Goal: Use online tool/utility: Utilize a website feature to perform a specific function

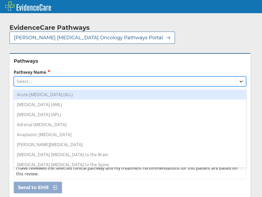
click at [238, 79] on icon at bounding box center [240, 81] width 5 height 5
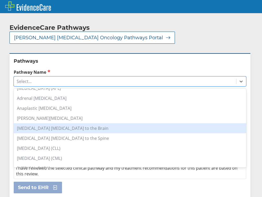
scroll to position [79, 0]
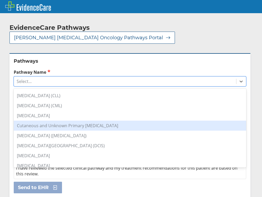
click at [45, 111] on div "[MEDICAL_DATA]" at bounding box center [130, 116] width 232 height 10
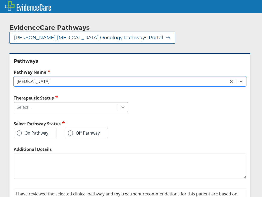
click at [118, 103] on div at bounding box center [122, 107] width 9 height 9
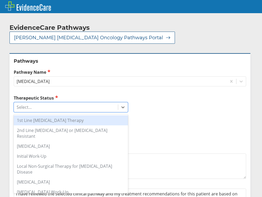
click at [80, 115] on div "1st Line [MEDICAL_DATA] Therapy" at bounding box center [71, 120] width 114 height 10
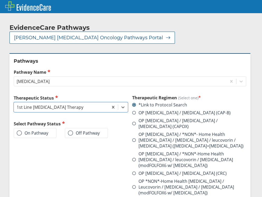
scroll to position [53, 0]
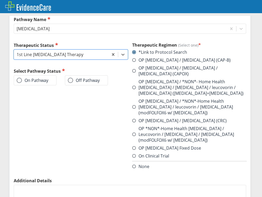
click at [133, 105] on span at bounding box center [134, 107] width 4 height 4
click at [0, 0] on input "OP [MEDICAL_DATA] / *NON*-Home Health [MEDICAL_DATA] / leucovorin / [MEDICAL_DA…" at bounding box center [0, 0] width 0 height 0
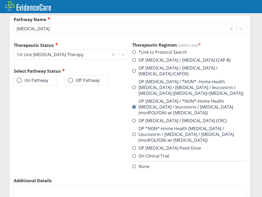
click at [23, 78] on label "On Pathway" at bounding box center [33, 80] width 32 height 5
click at [0, 0] on input "On Pathway" at bounding box center [0, 0] width 0 height 0
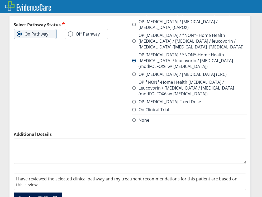
click at [41, 195] on span "Send to EHR" at bounding box center [33, 198] width 31 height 6
